Goal: Check status: Check status

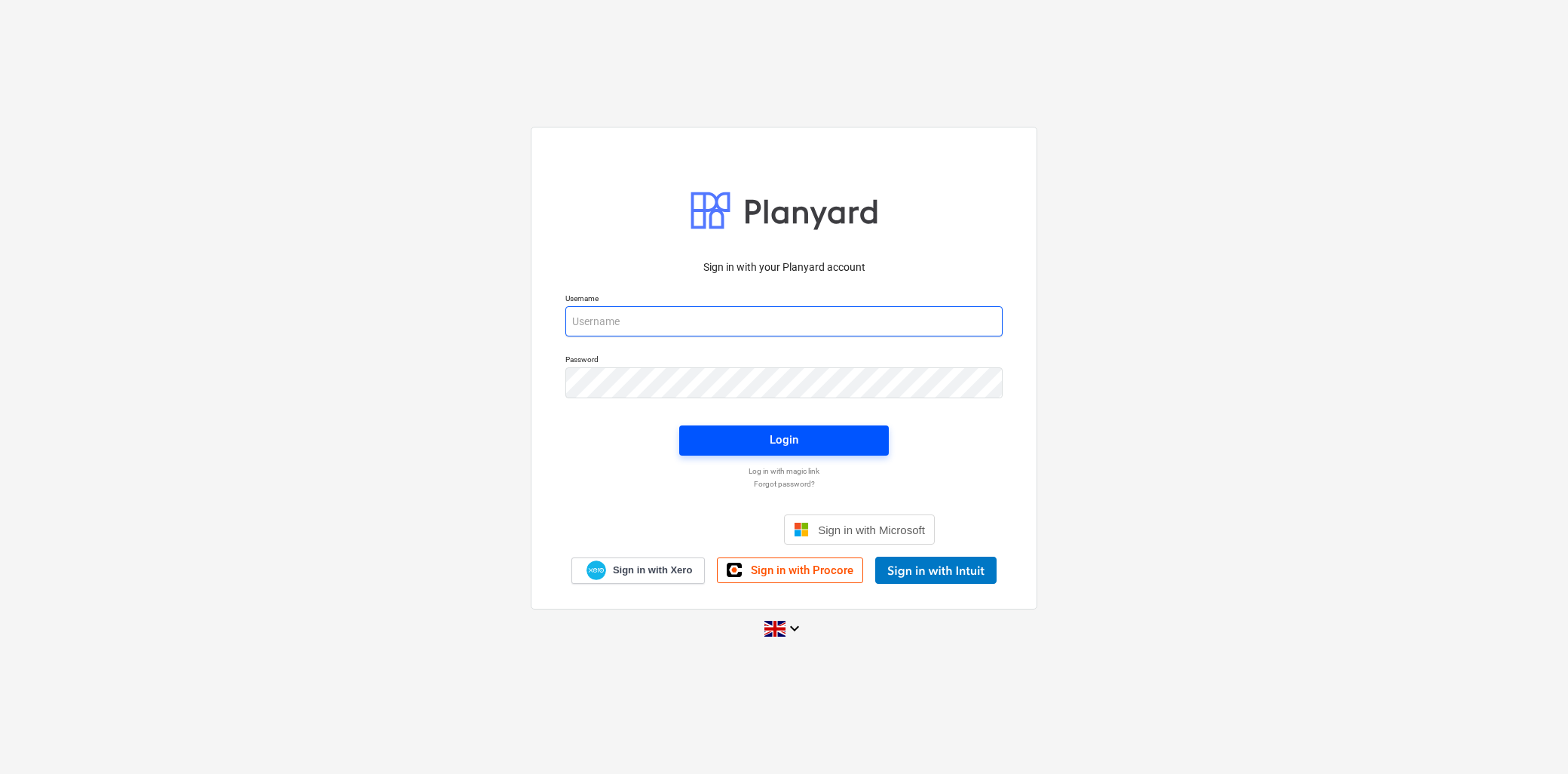
type input "[PERSON_NAME][EMAIL_ADDRESS][DOMAIN_NAME]"
click at [767, 448] on span "Login" at bounding box center [784, 440] width 173 height 20
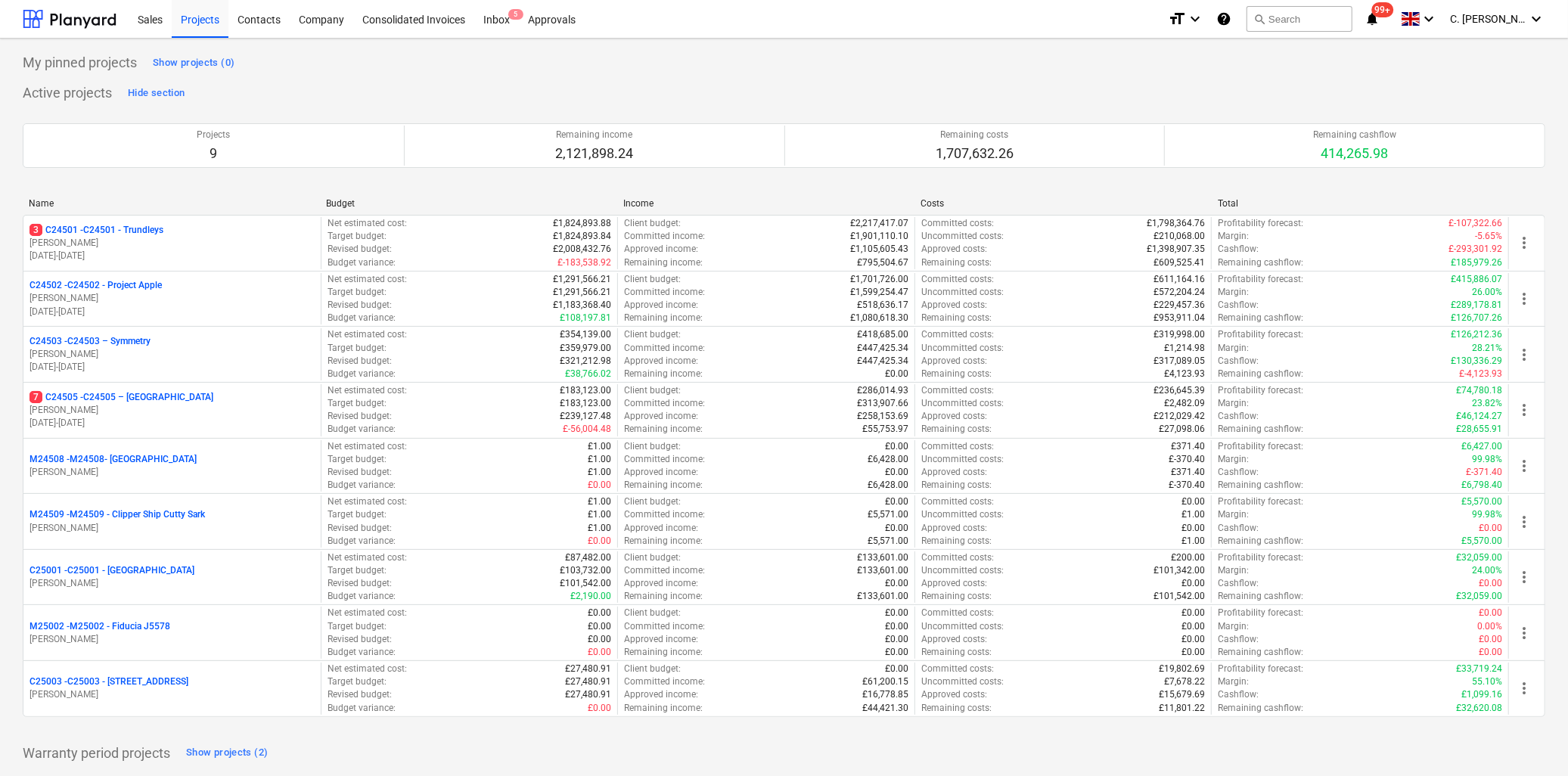
click at [190, 236] on div "3 C24501 - C24501 - Trundleys" at bounding box center [172, 230] width 285 height 13
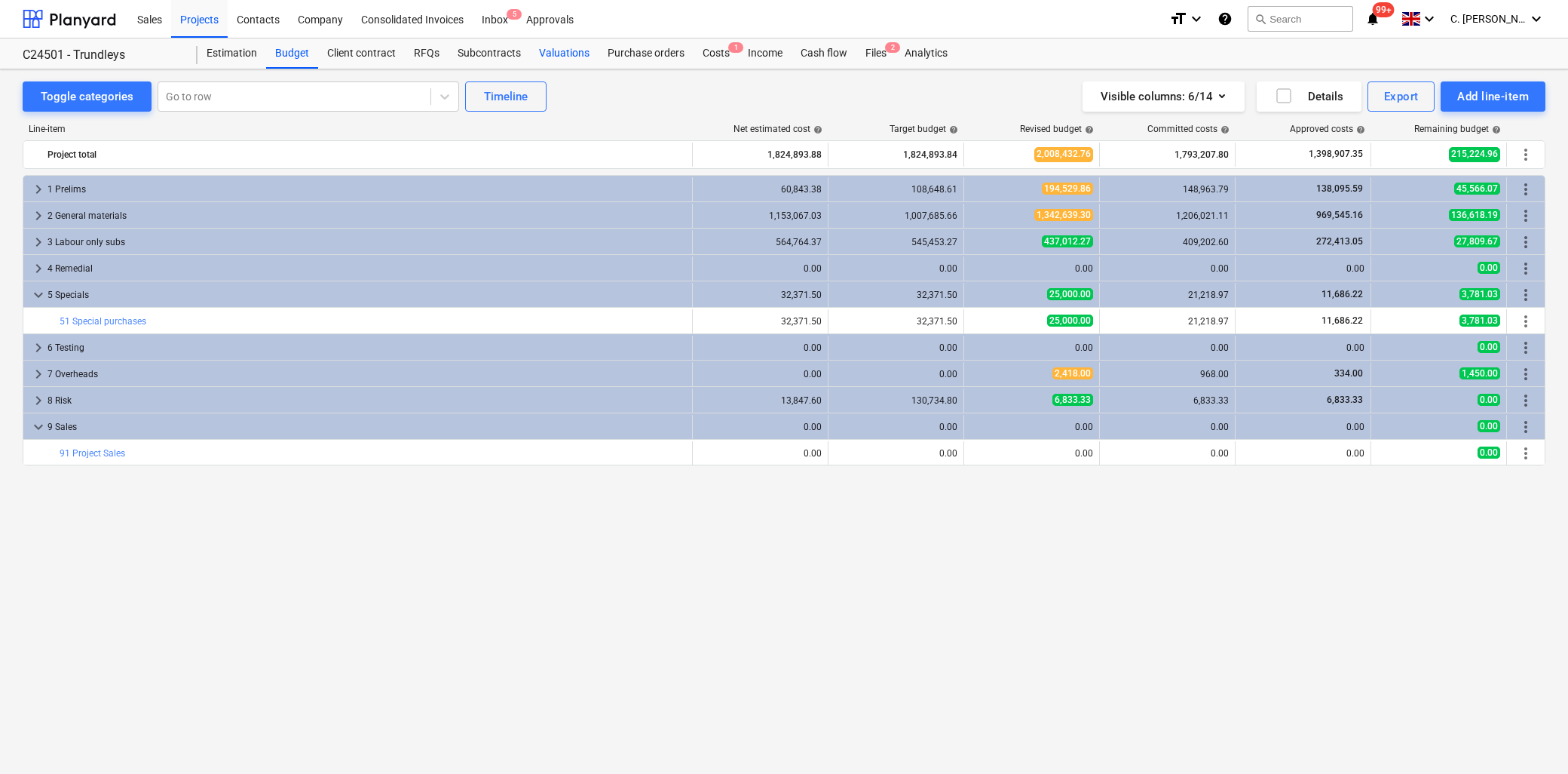
click at [560, 53] on div "Valuations" at bounding box center [564, 53] width 69 height 31
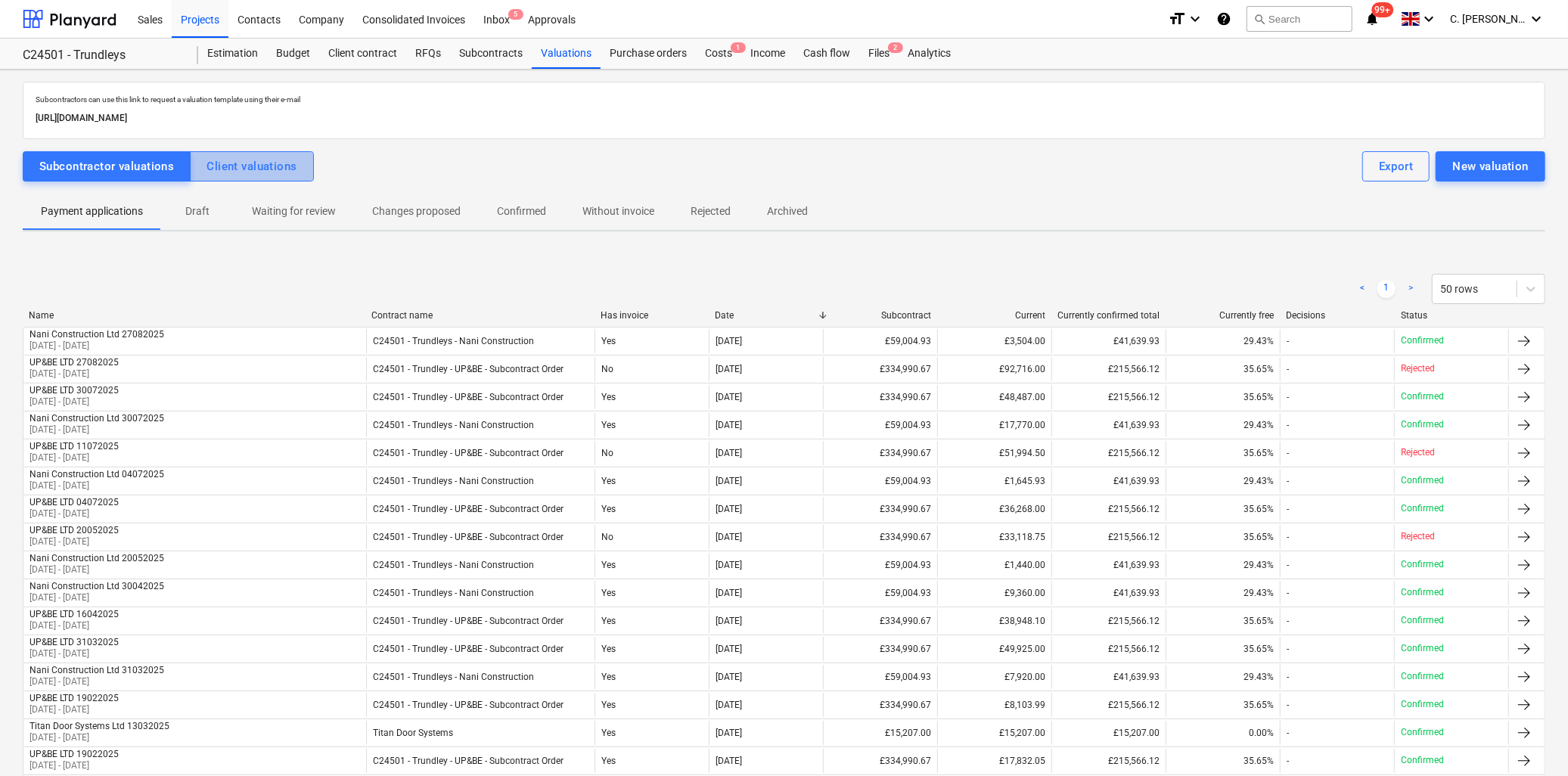
click at [275, 161] on div "Client valuations" at bounding box center [252, 167] width 90 height 20
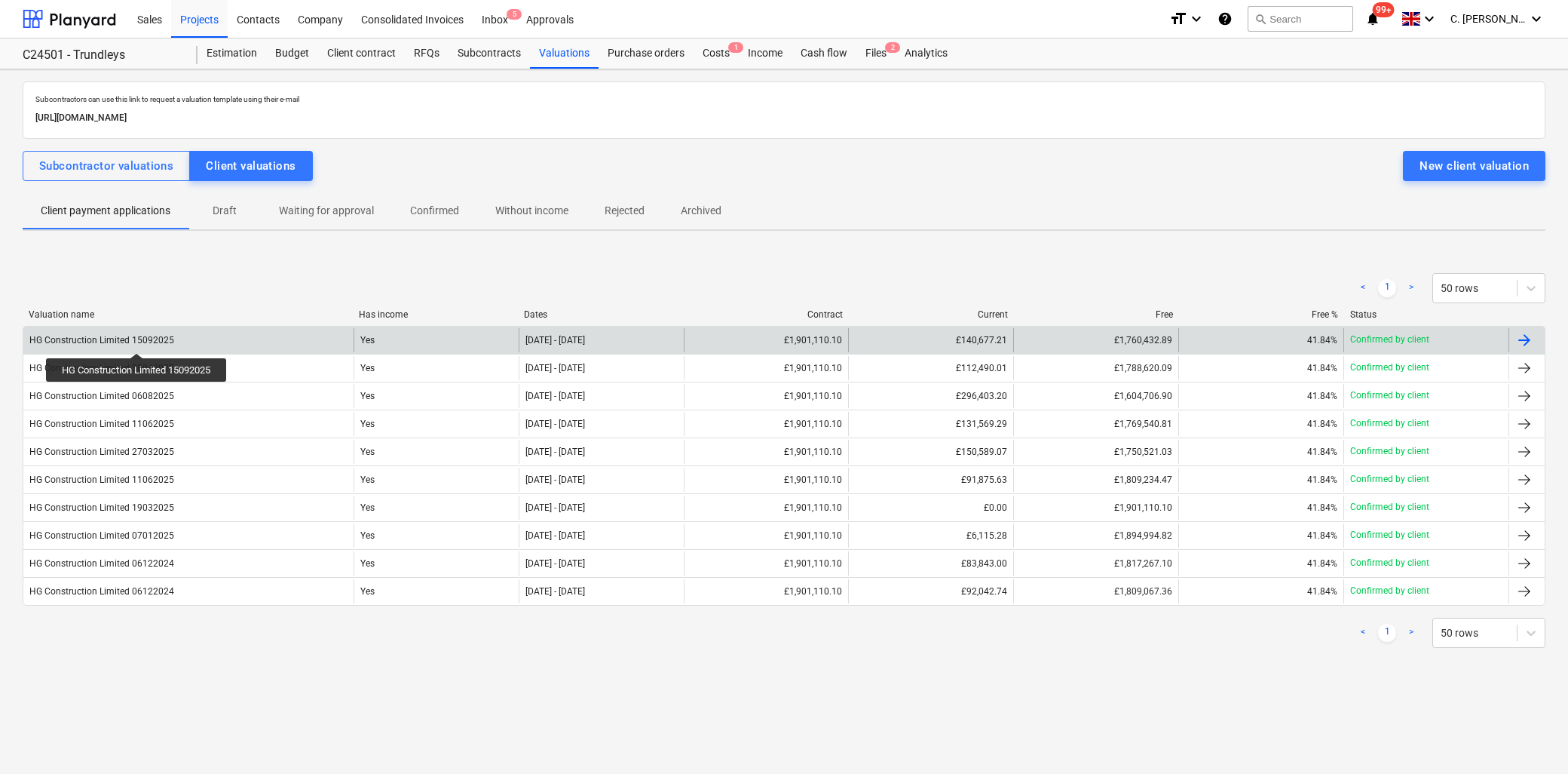
click at [139, 339] on div "HG Construction Limited 15092025" at bounding box center [102, 340] width 145 height 11
